Goal: Check status

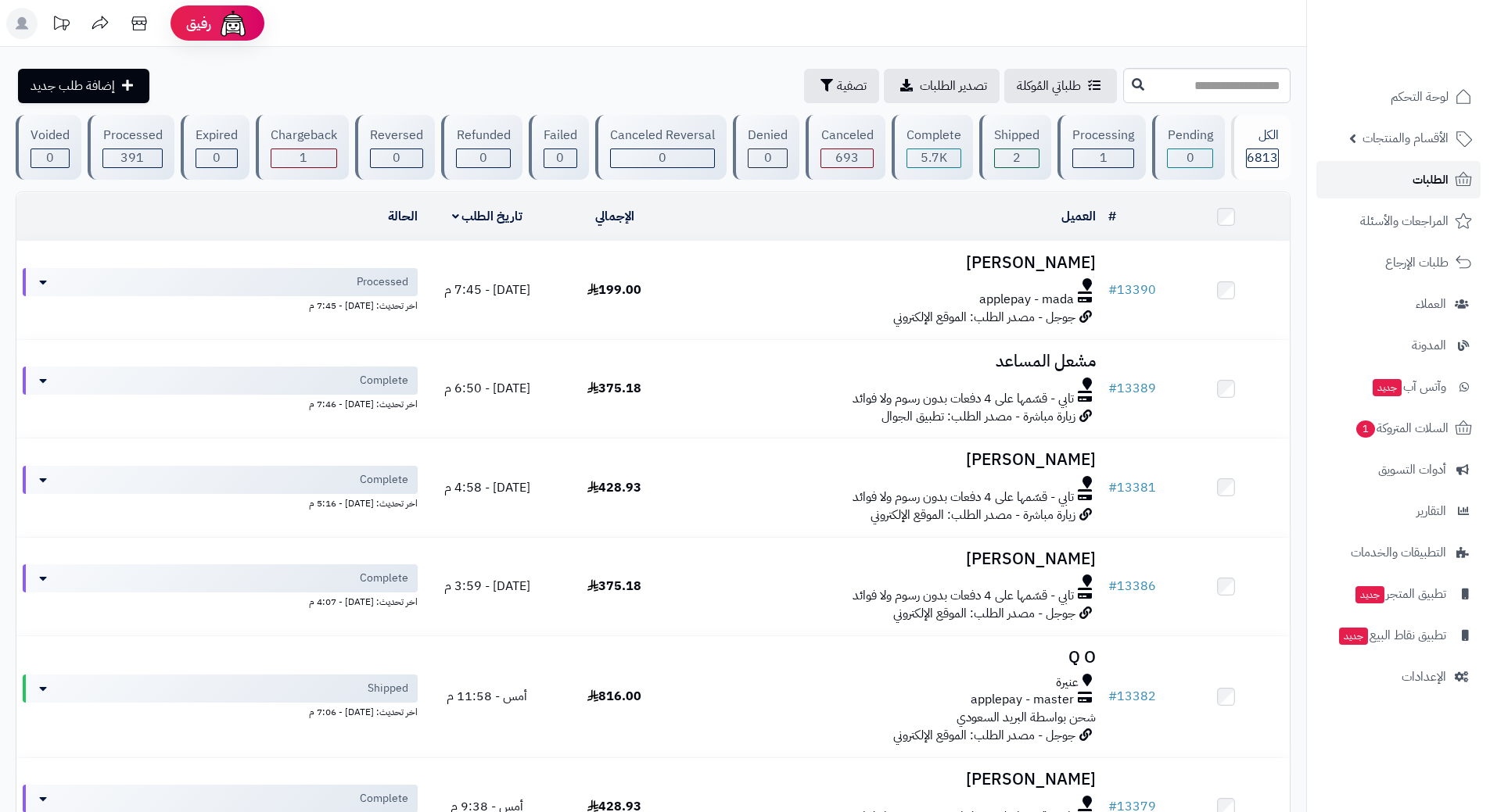
click at [1388, 181] on link "الطلبات" at bounding box center [1398, 180] width 164 height 38
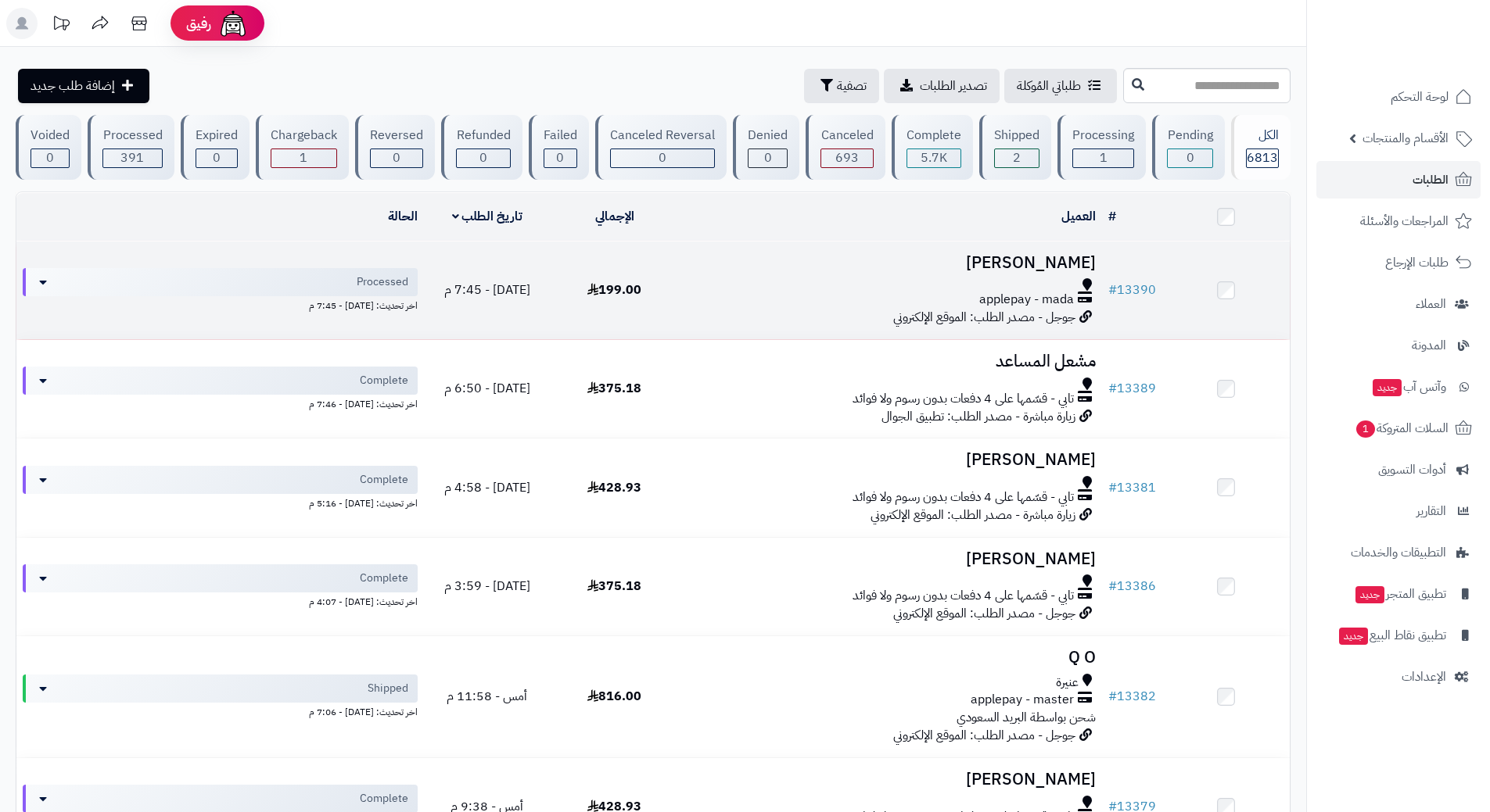
click at [709, 286] on div at bounding box center [890, 284] width 412 height 13
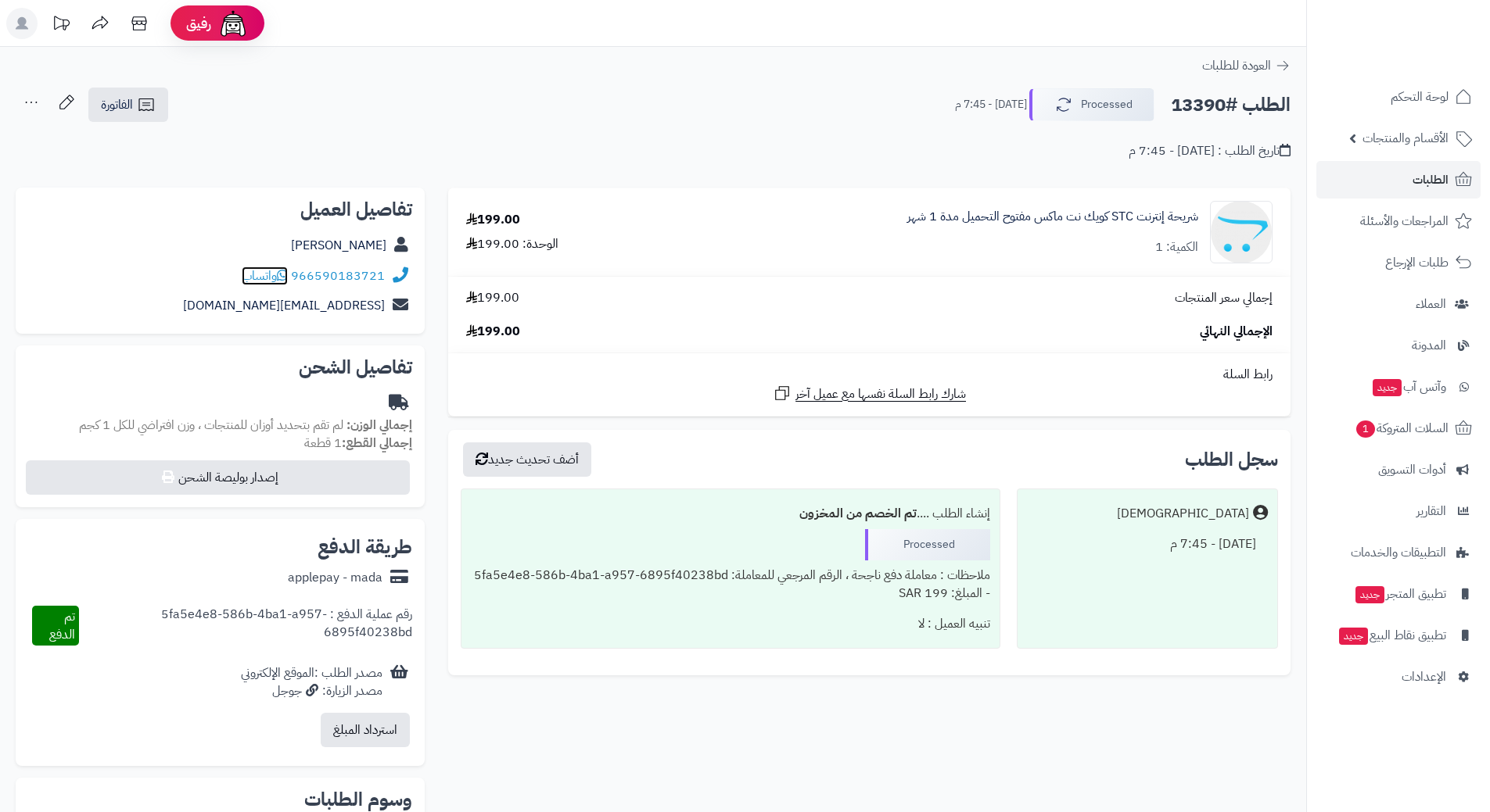
click at [286, 275] on icon at bounding box center [282, 275] width 11 height 13
